Goal: Information Seeking & Learning: Learn about a topic

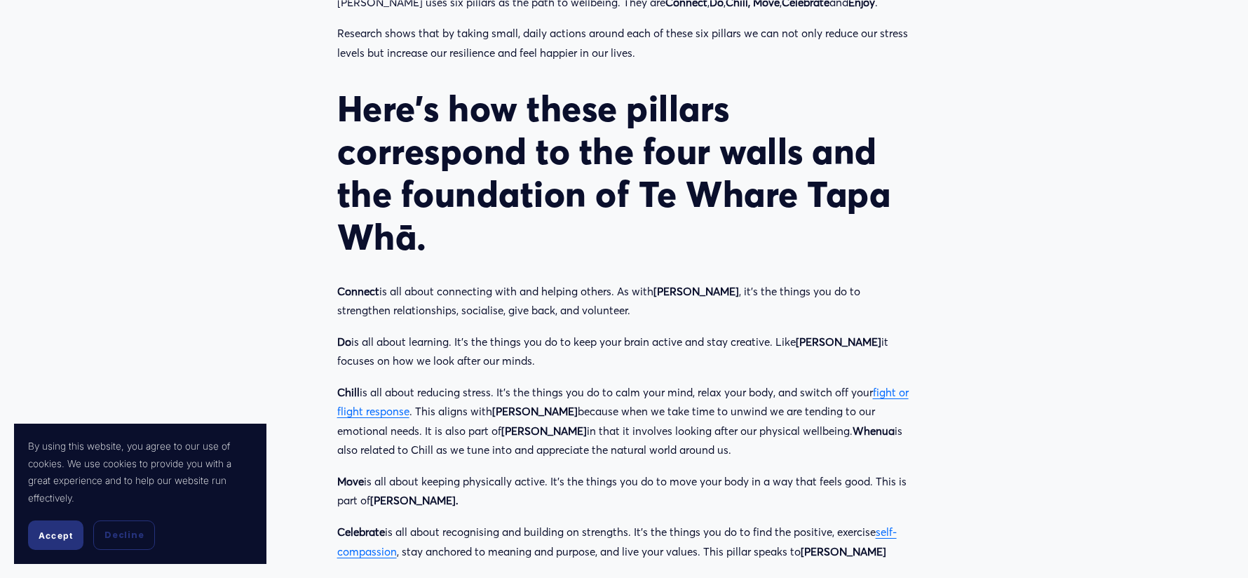
scroll to position [1669, 0]
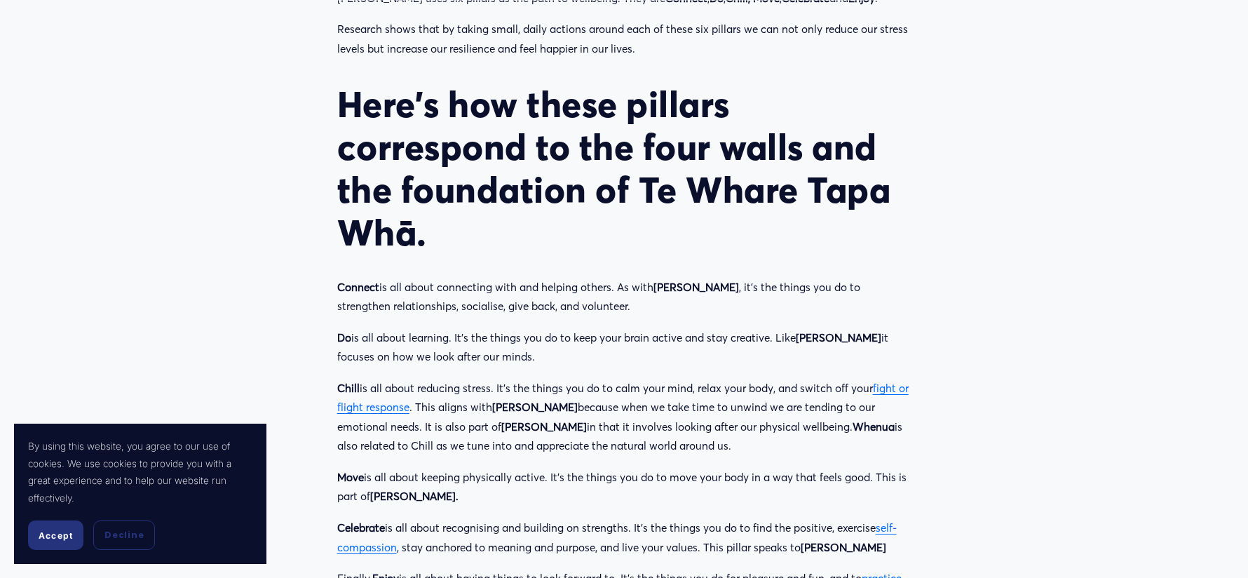
drag, startPoint x: 337, startPoint y: 187, endPoint x: 732, endPoint y: 502, distance: 504.9
click at [732, 502] on div "[PERSON_NAME]’s six pillars Groov uses six pillars as the path to wellbeing. Th…" at bounding box center [624, 264] width 574 height 685
copy div "Loremip do sit ametc adipiscing elit sed doeiusm tempor. In utla Etdo Magnaa , …"
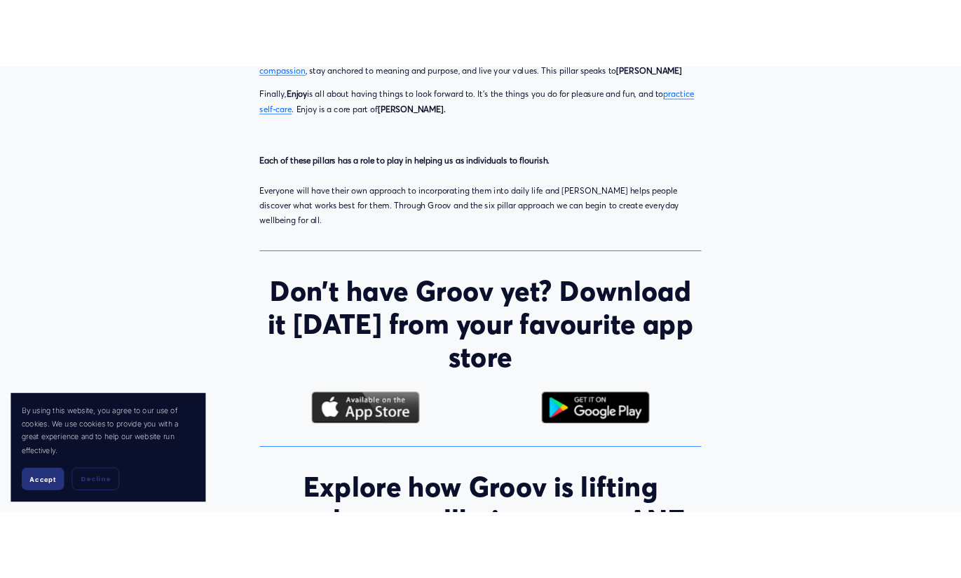
scroll to position [2202, 0]
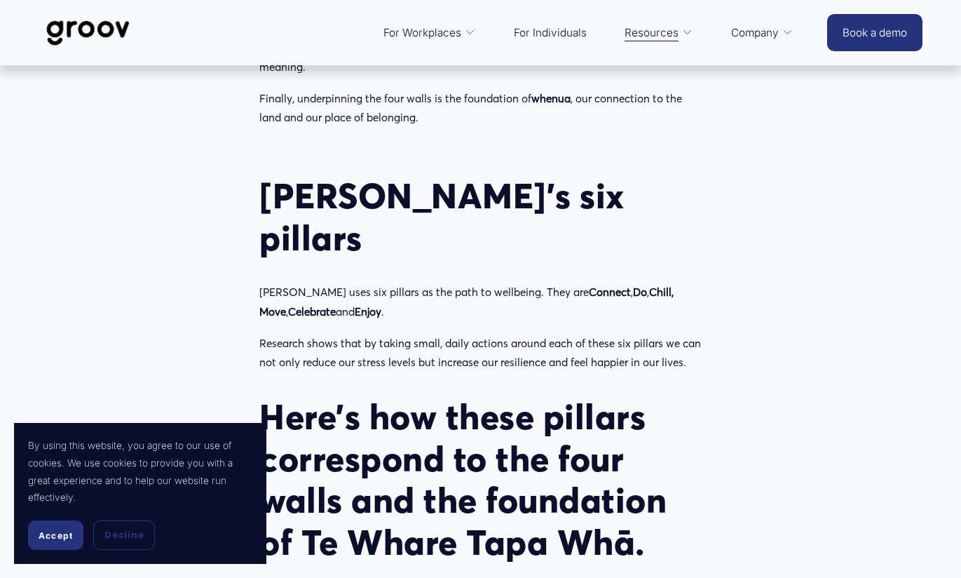
scroll to position [1516, 0]
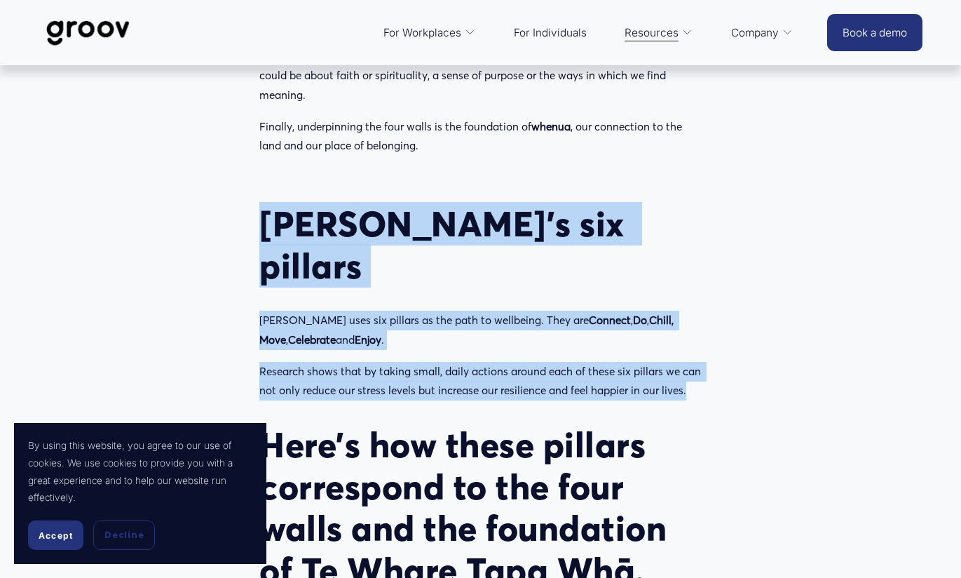
drag, startPoint x: 264, startPoint y: 167, endPoint x: 725, endPoint y: 295, distance: 478.9
click at [724, 295] on article "Te Whare Tapa Whā and [PERSON_NAME]’s six pillars of mental wellbeing 6 Pillars…" at bounding box center [480, 129] width 961 height 3158
copy div "[PERSON_NAME]’s six pillars Groov uses six pillars as the path to wellbeing. Th…"
click at [88, 244] on article "Te Whare Tapa Whā and [PERSON_NAME]’s six pillars of mental wellbeing 6 Pillars…" at bounding box center [480, 129] width 961 height 3158
